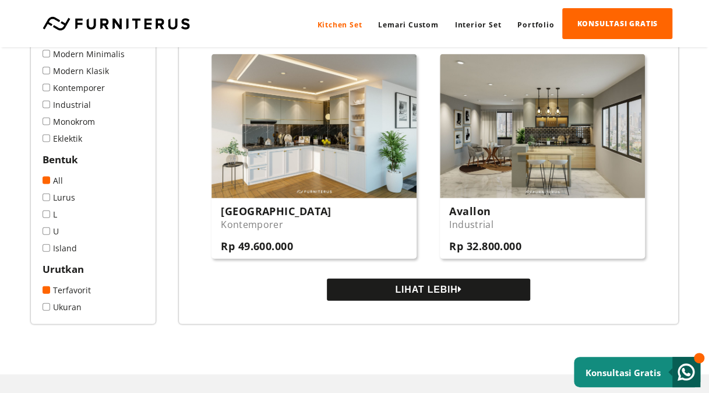
scroll to position [1281, 0]
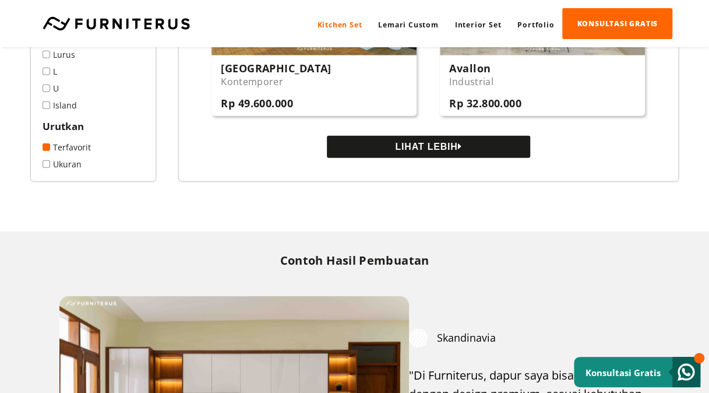
click at [438, 150] on button "LIHAT LEBIH" at bounding box center [428, 147] width 203 height 22
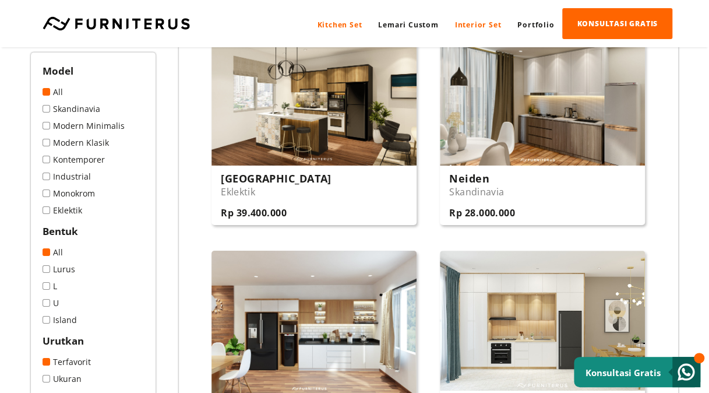
scroll to position [1727, 0]
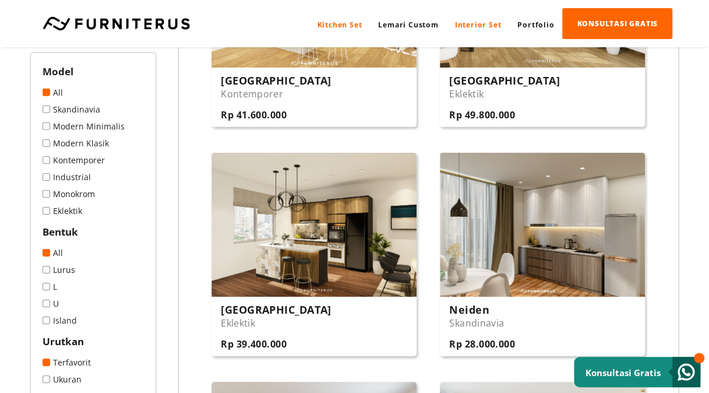
click at [483, 24] on link "Interior Set" at bounding box center [478, 24] width 63 height 31
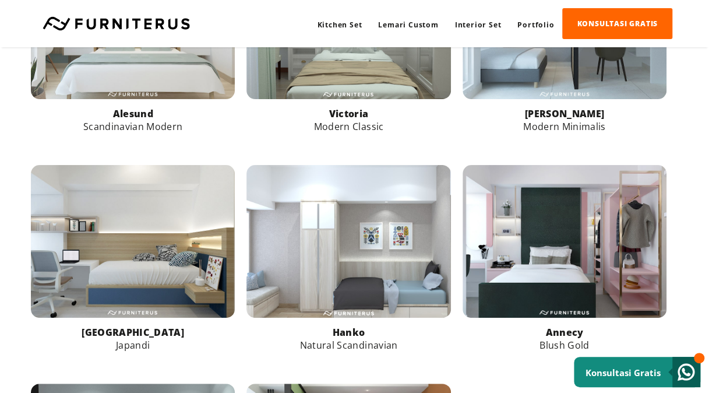
scroll to position [524, 0]
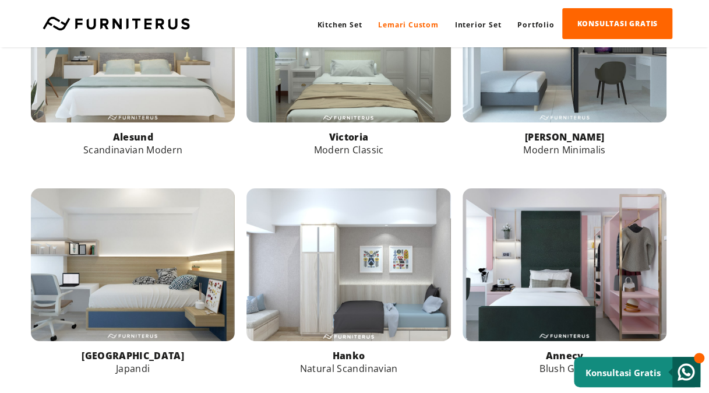
click at [418, 19] on link "Lemari Custom" at bounding box center [408, 24] width 76 height 31
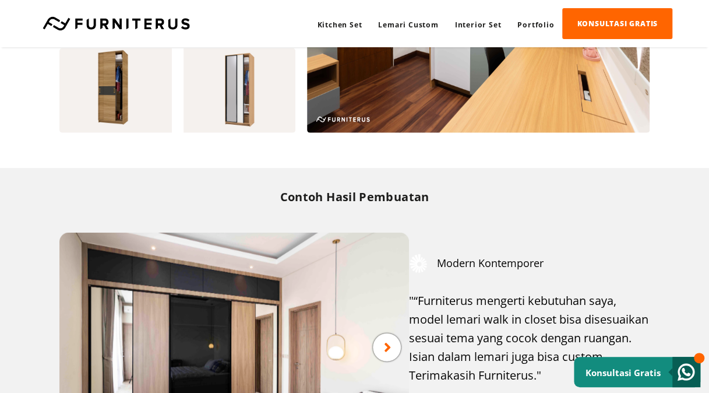
scroll to position [1340, 0]
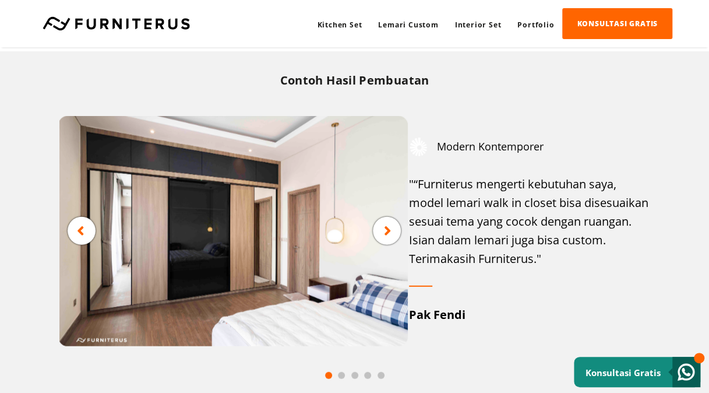
click at [386, 232] on icon at bounding box center [388, 231] width 8 height 15
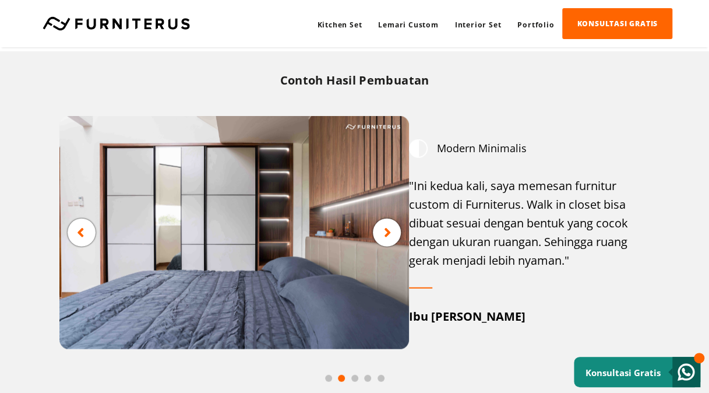
click at [384, 234] on icon at bounding box center [388, 232] width 8 height 15
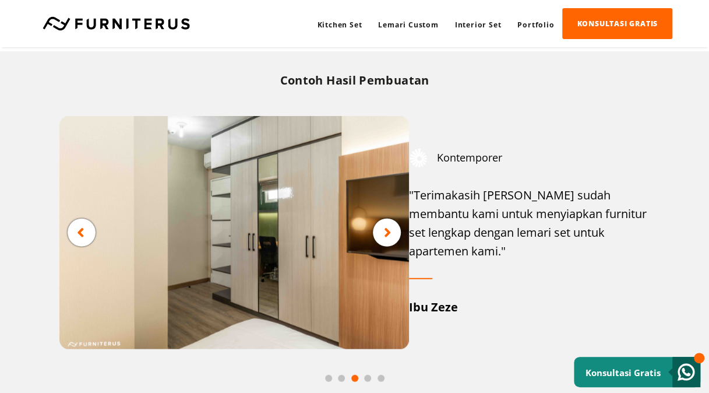
click at [402, 249] on img at bounding box center [233, 232] width 349 height 233
click at [384, 235] on icon at bounding box center [388, 232] width 8 height 15
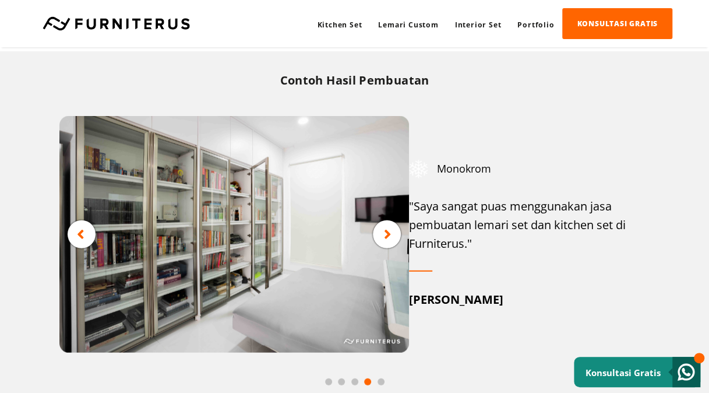
click at [384, 235] on icon at bounding box center [388, 234] width 8 height 15
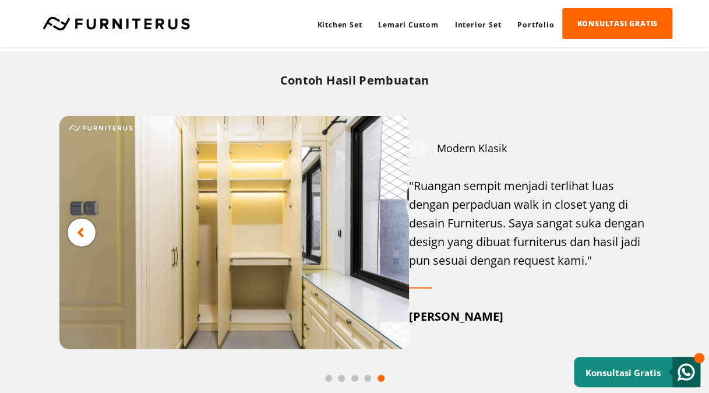
click at [384, 235] on img at bounding box center [233, 232] width 349 height 233
click at [91, 231] on div at bounding box center [82, 232] width 28 height 28
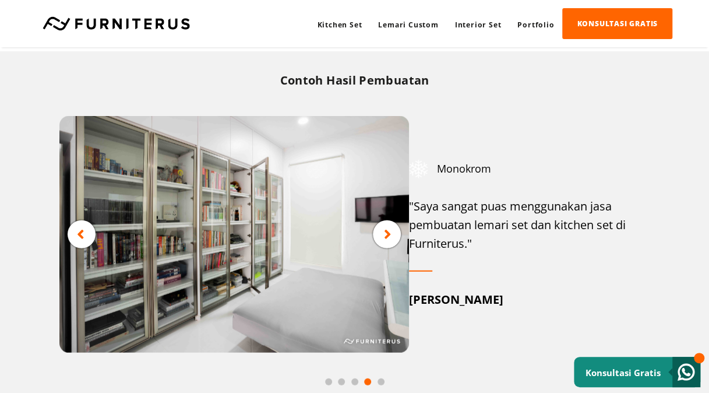
click at [84, 225] on div at bounding box center [82, 234] width 28 height 28
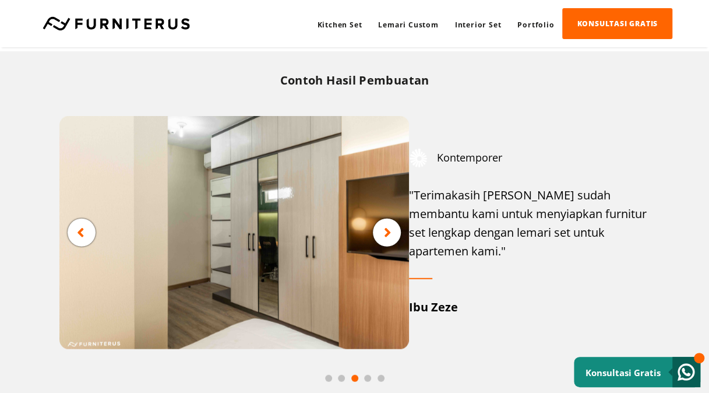
click at [84, 225] on icon at bounding box center [81, 232] width 8 height 15
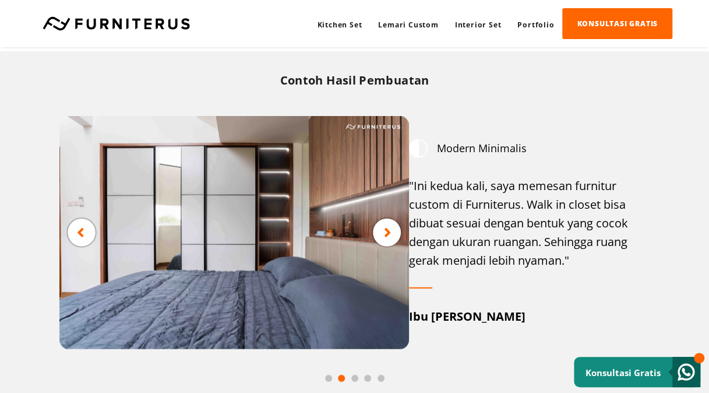
click at [83, 226] on icon at bounding box center [81, 232] width 8 height 15
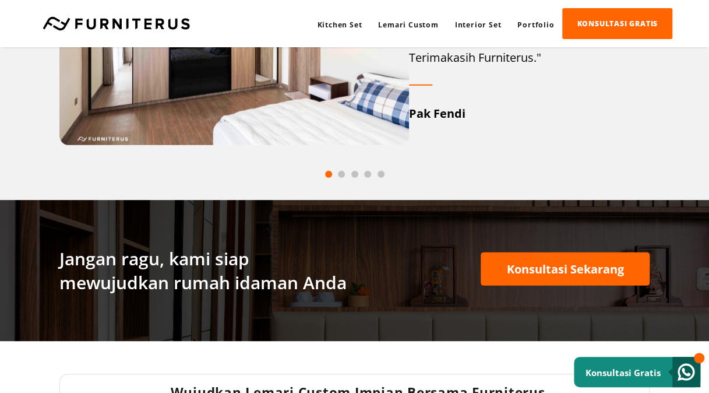
scroll to position [1398, 0]
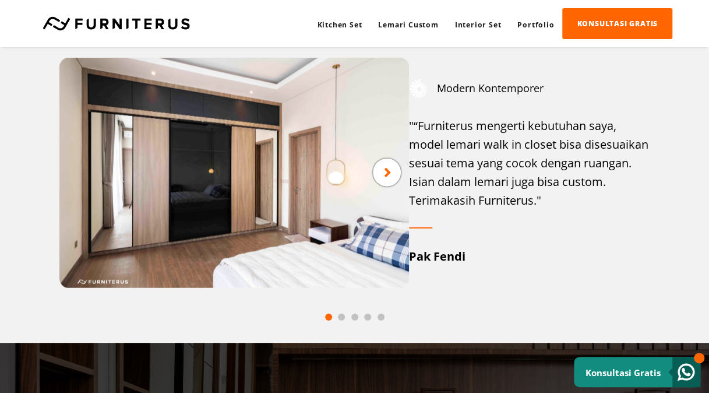
click at [390, 172] on icon at bounding box center [388, 172] width 8 height 15
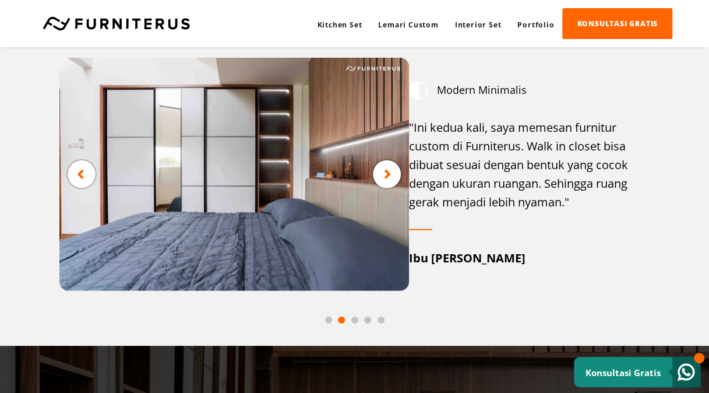
click at [390, 172] on icon at bounding box center [388, 174] width 8 height 15
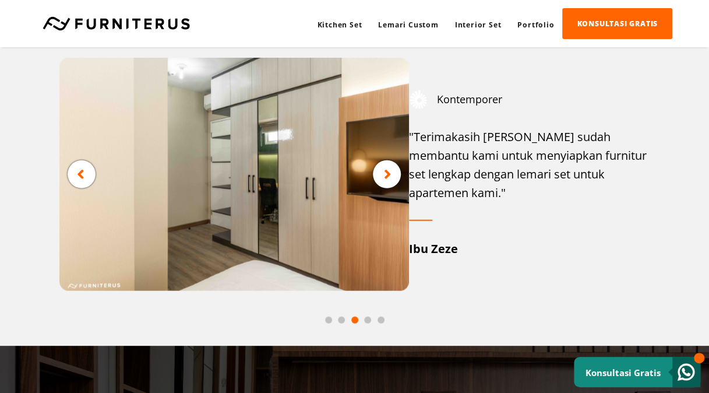
click at [390, 172] on icon at bounding box center [388, 174] width 8 height 15
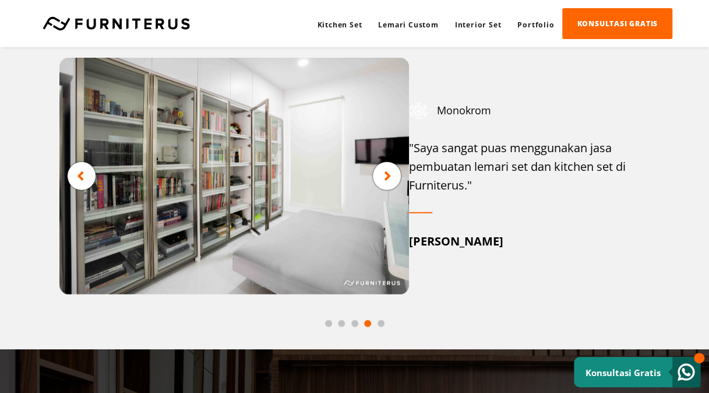
click at [390, 172] on icon at bounding box center [388, 175] width 8 height 15
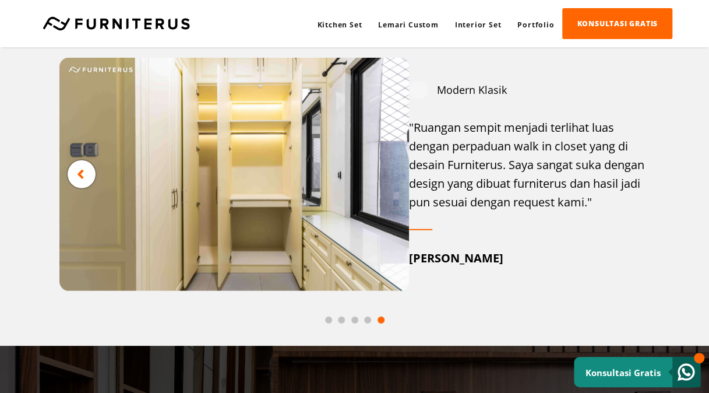
click at [390, 172] on img at bounding box center [233, 174] width 349 height 233
click at [324, 24] on link "Kitchen Set" at bounding box center [339, 24] width 61 height 31
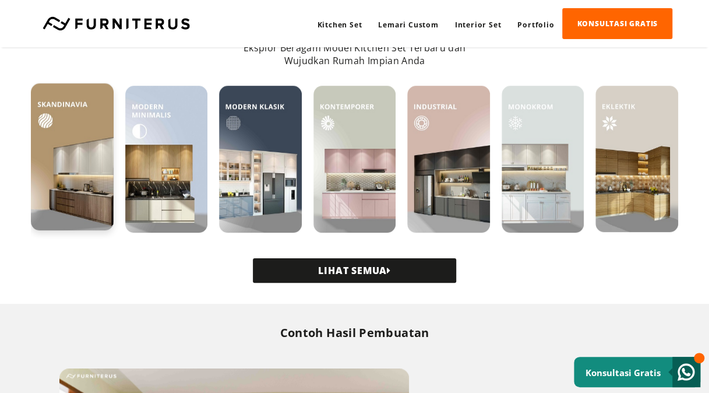
click at [63, 154] on img at bounding box center [72, 156] width 83 height 147
click at [83, 146] on img at bounding box center [72, 156] width 83 height 147
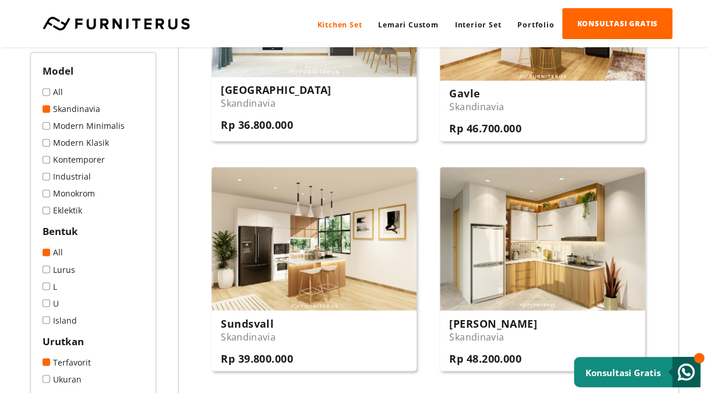
scroll to position [815, 0]
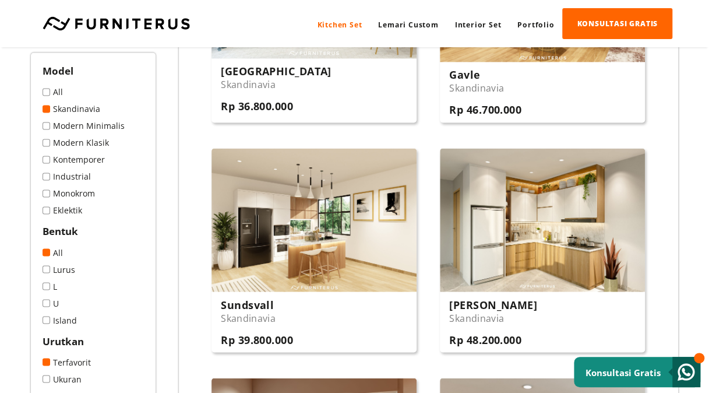
click at [48, 285] on span at bounding box center [47, 286] width 8 height 8
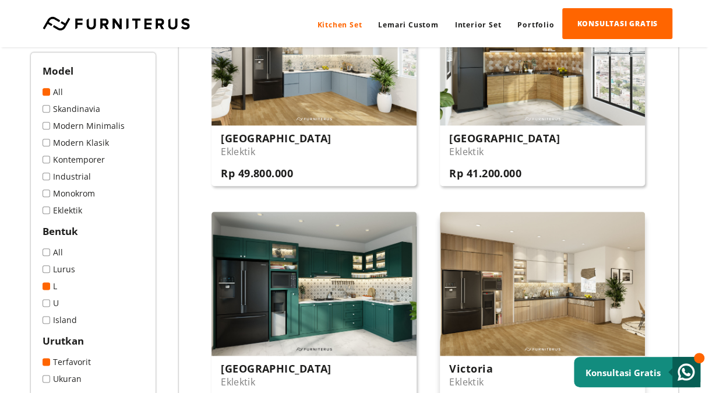
scroll to position [524, 0]
